Goal: Check status: Check status

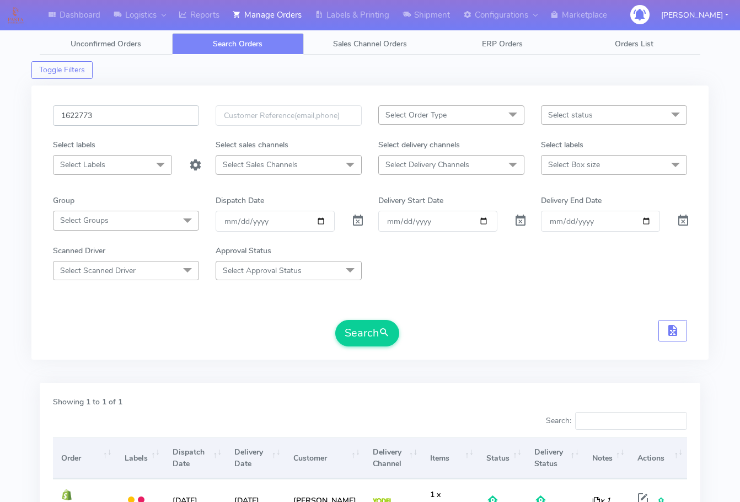
drag, startPoint x: 0, startPoint y: 0, endPoint x: 146, endPoint y: 136, distance: 199.7
click at [135, 117] on input "1622773" at bounding box center [126, 115] width 146 height 20
paste input "0158"
type input "1620158"
click at [361, 325] on button "Search" at bounding box center [367, 333] width 64 height 26
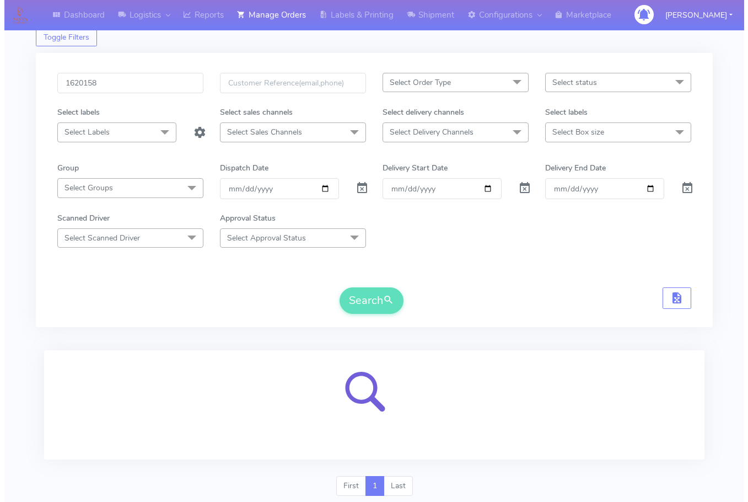
scroll to position [68, 0]
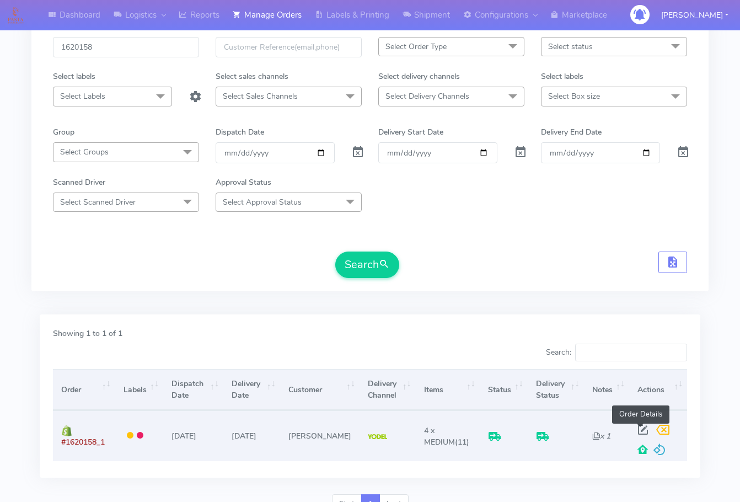
click at [644, 428] on span at bounding box center [643, 432] width 20 height 10
select select "5"
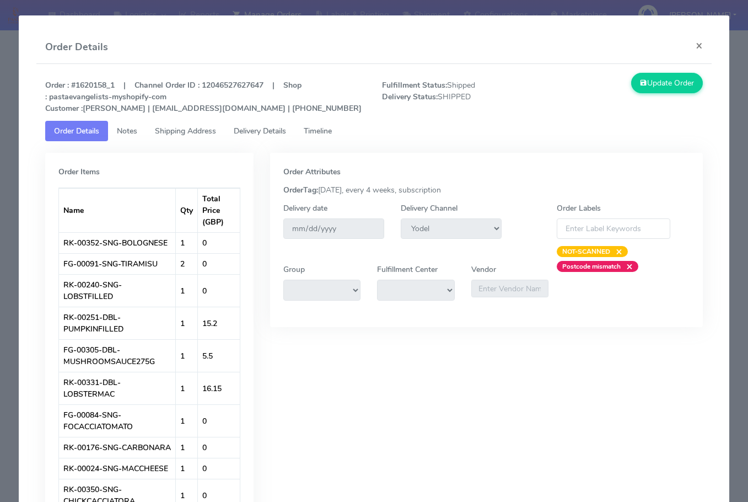
click at [183, 133] on span "Shipping Address" at bounding box center [185, 131] width 61 height 10
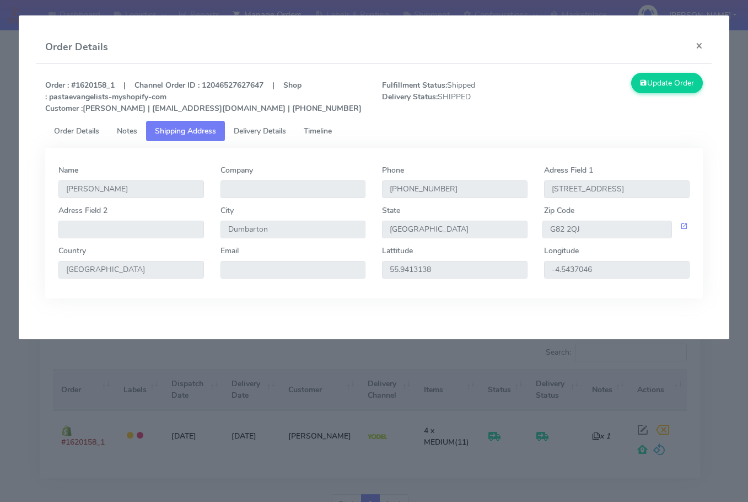
click at [254, 133] on span "Delivery Details" at bounding box center [260, 131] width 52 height 10
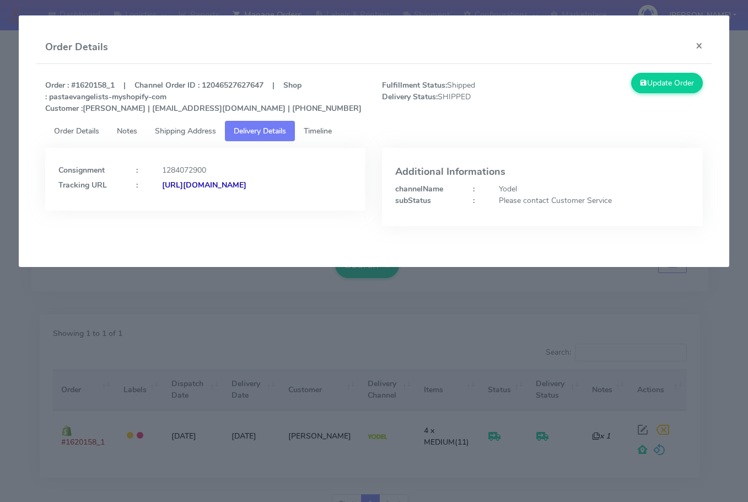
drag, startPoint x: 303, startPoint y: 219, endPoint x: 190, endPoint y: 227, distance: 113.3
click at [178, 224] on div "Consignment : 1284072900 Tracking URL : [URL][DOMAIN_NAME]" at bounding box center [205, 195] width 337 height 95
copy strong "JJD0002249960893566"
click at [703, 47] on button "×" at bounding box center [699, 45] width 25 height 29
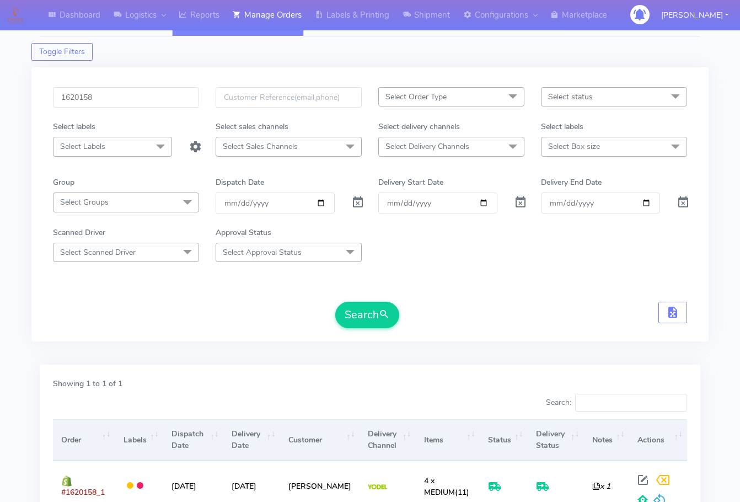
scroll to position [13, 0]
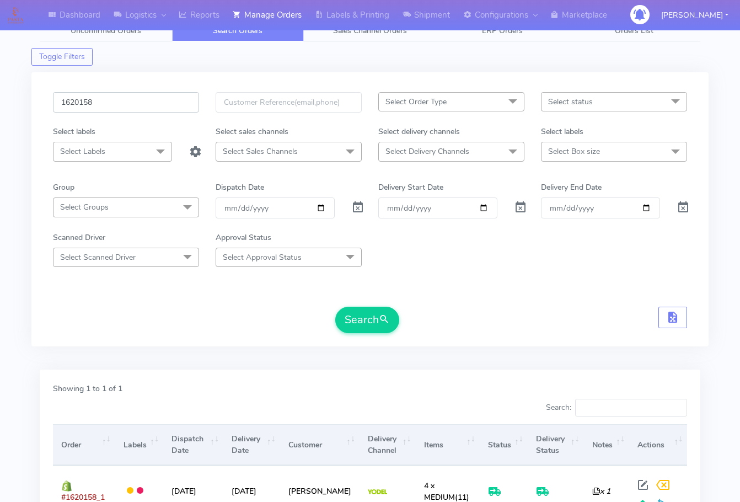
click at [117, 105] on input "1620158" at bounding box center [126, 102] width 146 height 20
paste input "544"
click at [368, 320] on button "Search" at bounding box center [367, 320] width 64 height 26
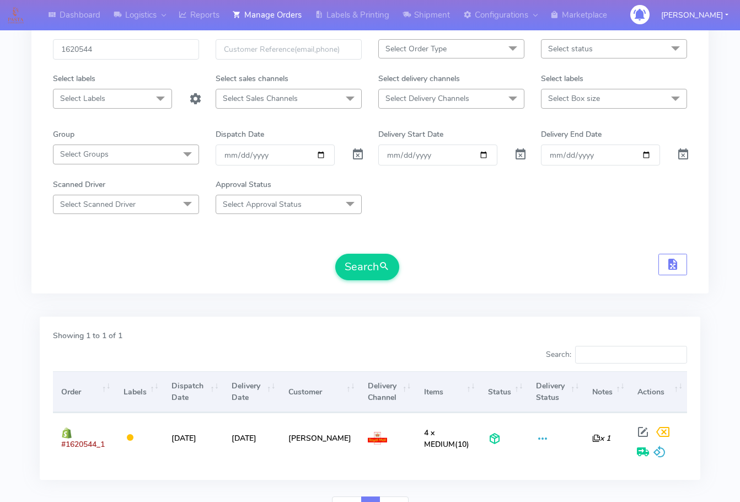
scroll to position [0, 0]
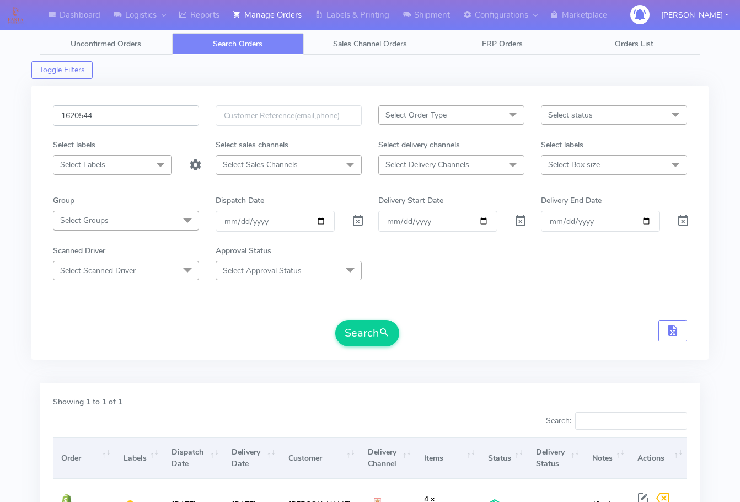
click at [106, 112] on input "1620544" at bounding box center [126, 115] width 146 height 20
paste input "2083"
type input "1622083"
click at [335, 320] on button "Search" at bounding box center [367, 333] width 64 height 26
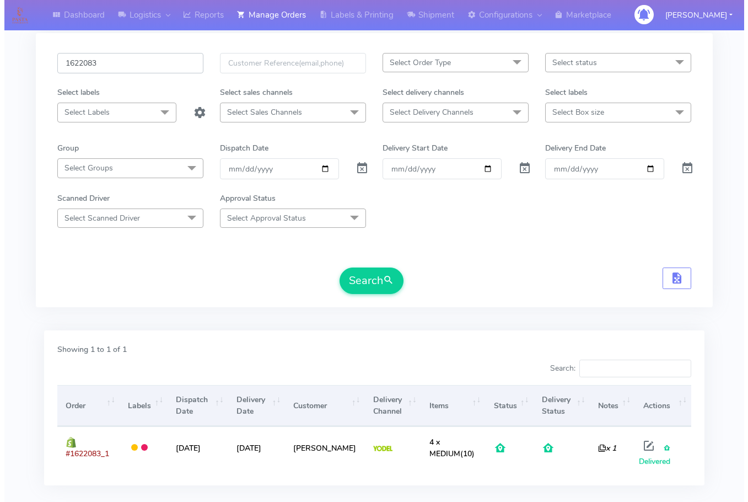
scroll to position [114, 0]
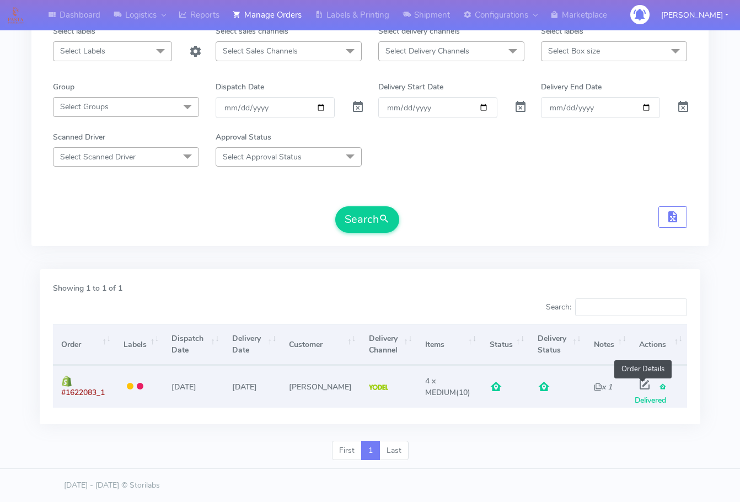
click at [644, 383] on span at bounding box center [645, 386] width 20 height 10
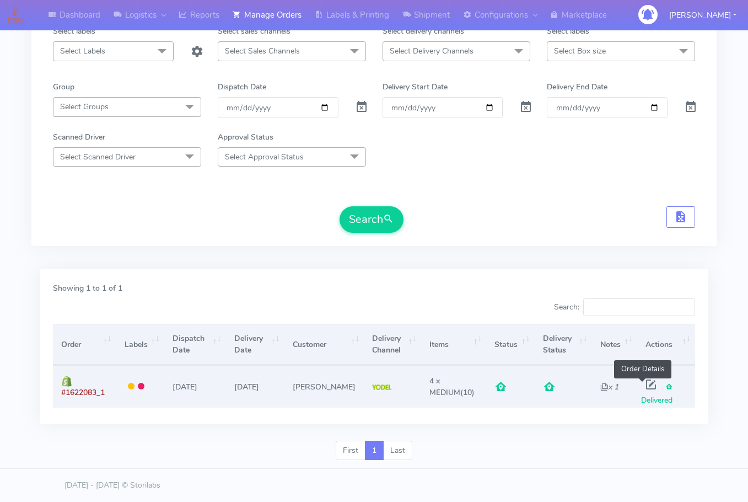
select select "5"
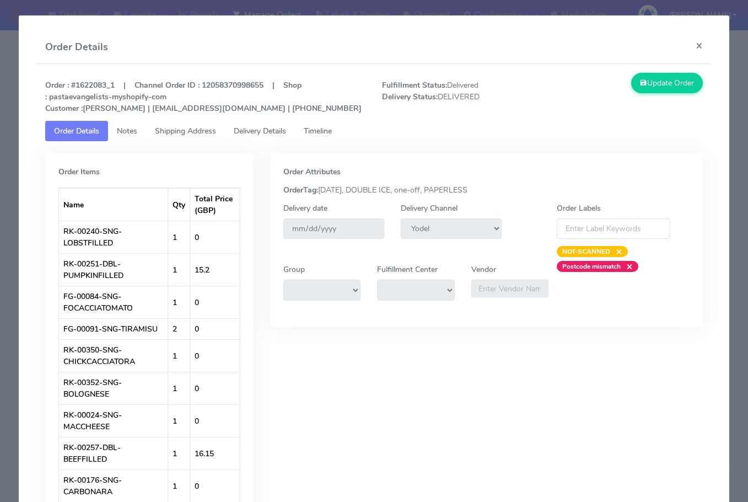
click at [164, 125] on link "Shipping Address" at bounding box center [185, 131] width 79 height 20
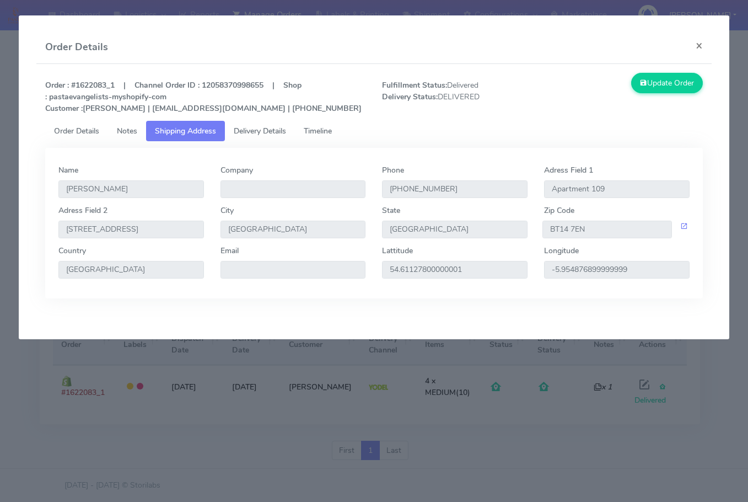
click at [253, 126] on span "Delivery Details" at bounding box center [260, 131] width 52 height 10
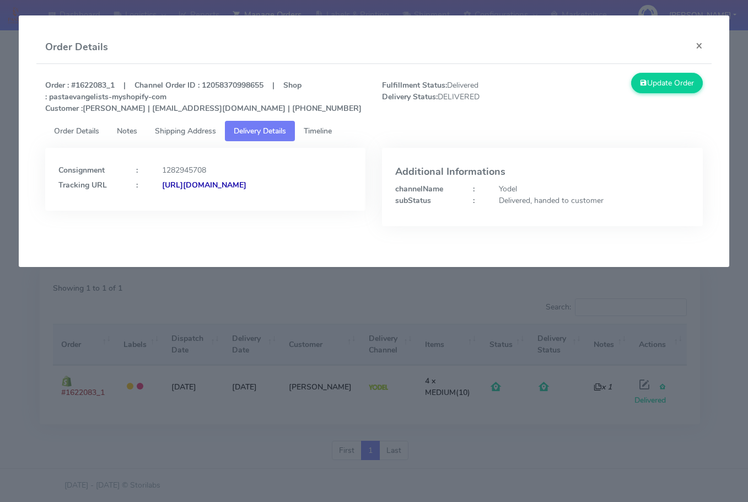
drag, startPoint x: 305, startPoint y: 213, endPoint x: 179, endPoint y: 227, distance: 127.0
click at [179, 227] on div "Consignment : 1282945708 Tracking URL : [URL][DOMAIN_NAME]" at bounding box center [205, 195] width 337 height 95
copy strong "JJD0002249960891974"
drag, startPoint x: 707, startPoint y: 46, endPoint x: 676, endPoint y: 57, distance: 32.1
click at [707, 46] on button "×" at bounding box center [699, 45] width 25 height 29
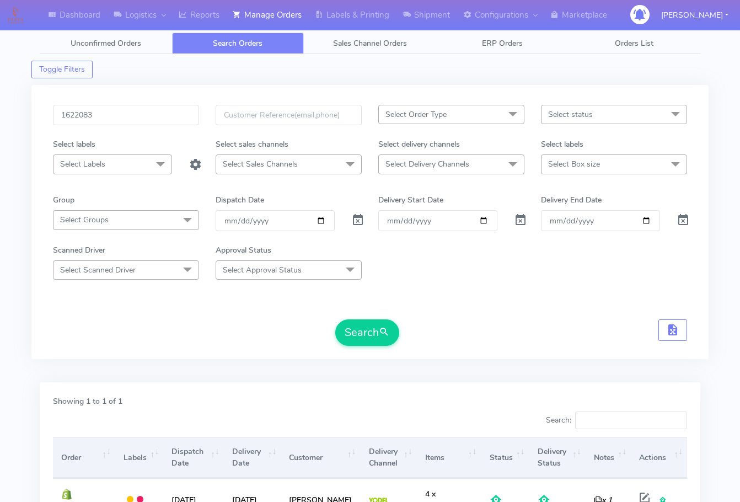
scroll to position [0, 0]
click at [130, 115] on input "1622083" at bounding box center [126, 115] width 146 height 20
paste input "1314"
type input "1621314"
click at [359, 337] on button "Search" at bounding box center [367, 333] width 64 height 26
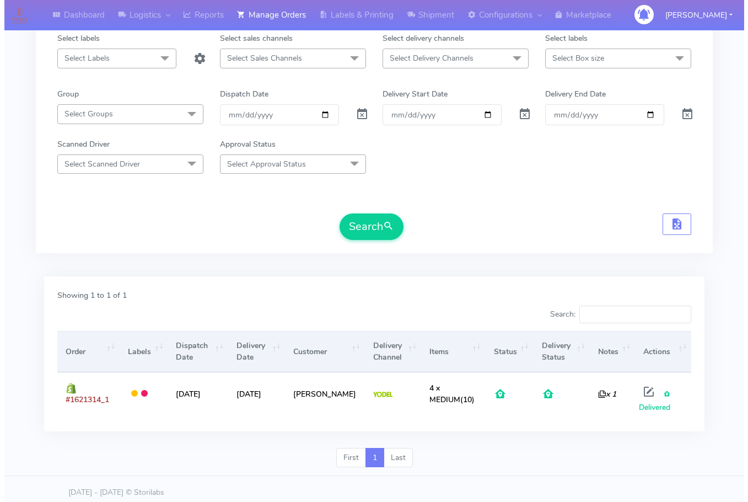
scroll to position [114, 0]
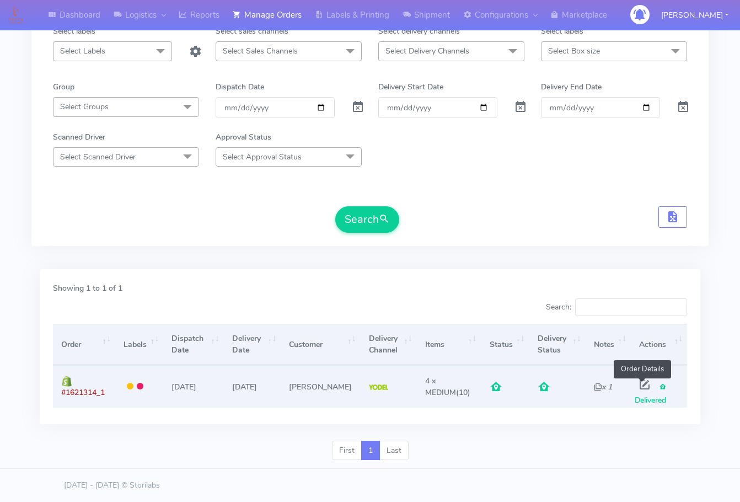
click at [643, 386] on span at bounding box center [645, 386] width 20 height 10
select select "5"
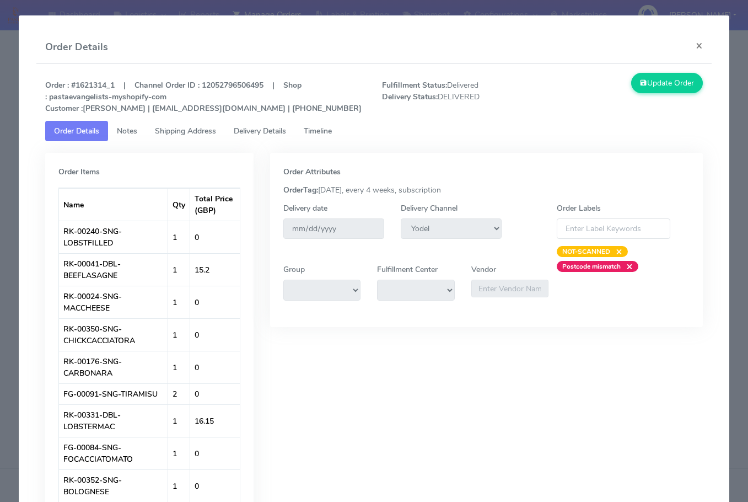
click at [197, 132] on span "Shipping Address" at bounding box center [185, 131] width 61 height 10
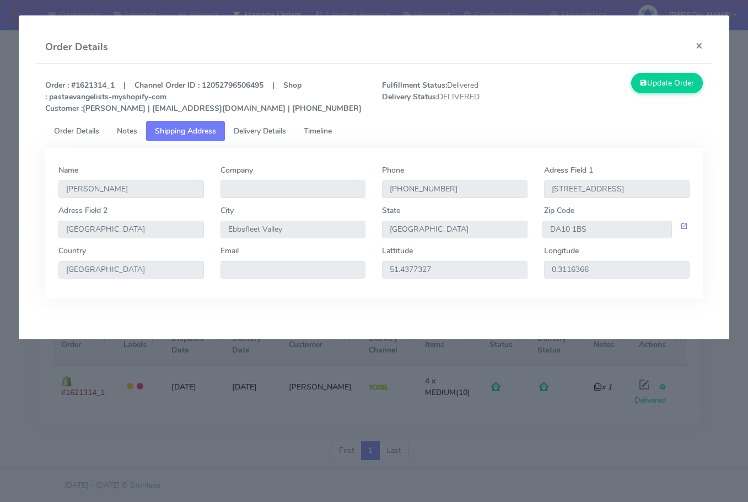
click at [264, 132] on span "Delivery Details" at bounding box center [260, 131] width 52 height 10
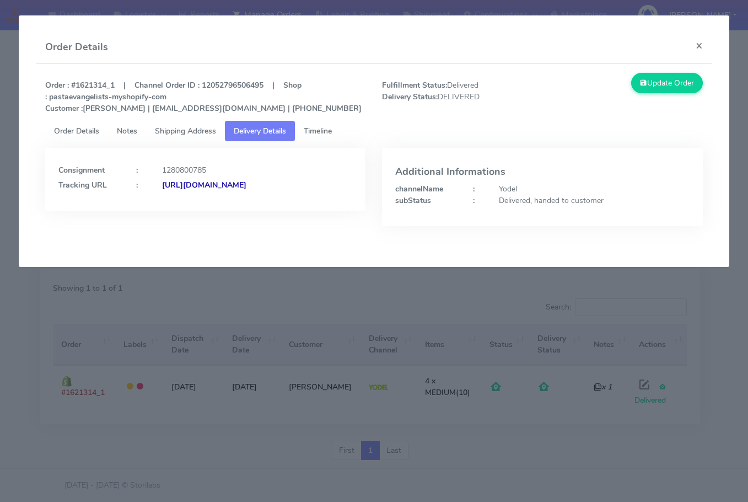
drag, startPoint x: 304, startPoint y: 214, endPoint x: 178, endPoint y: 222, distance: 125.9
click at [178, 222] on div "Consignment : 1280800785 Tracking URL : [URL][DOMAIN_NAME]" at bounding box center [205, 195] width 337 height 95
copy strong "JJD0002249960891409"
